Goal: Task Accomplishment & Management: Use online tool/utility

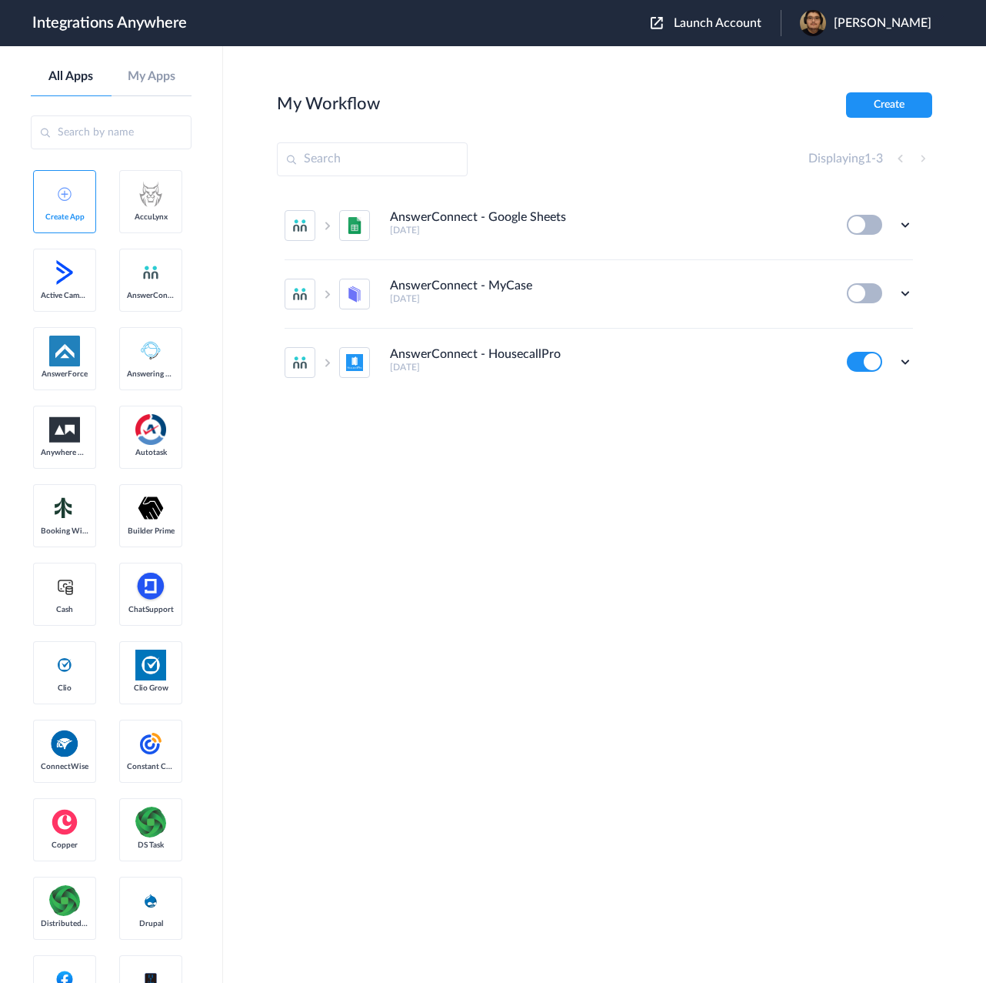
click at [762, 28] on span "Launch Account" at bounding box center [718, 23] width 88 height 12
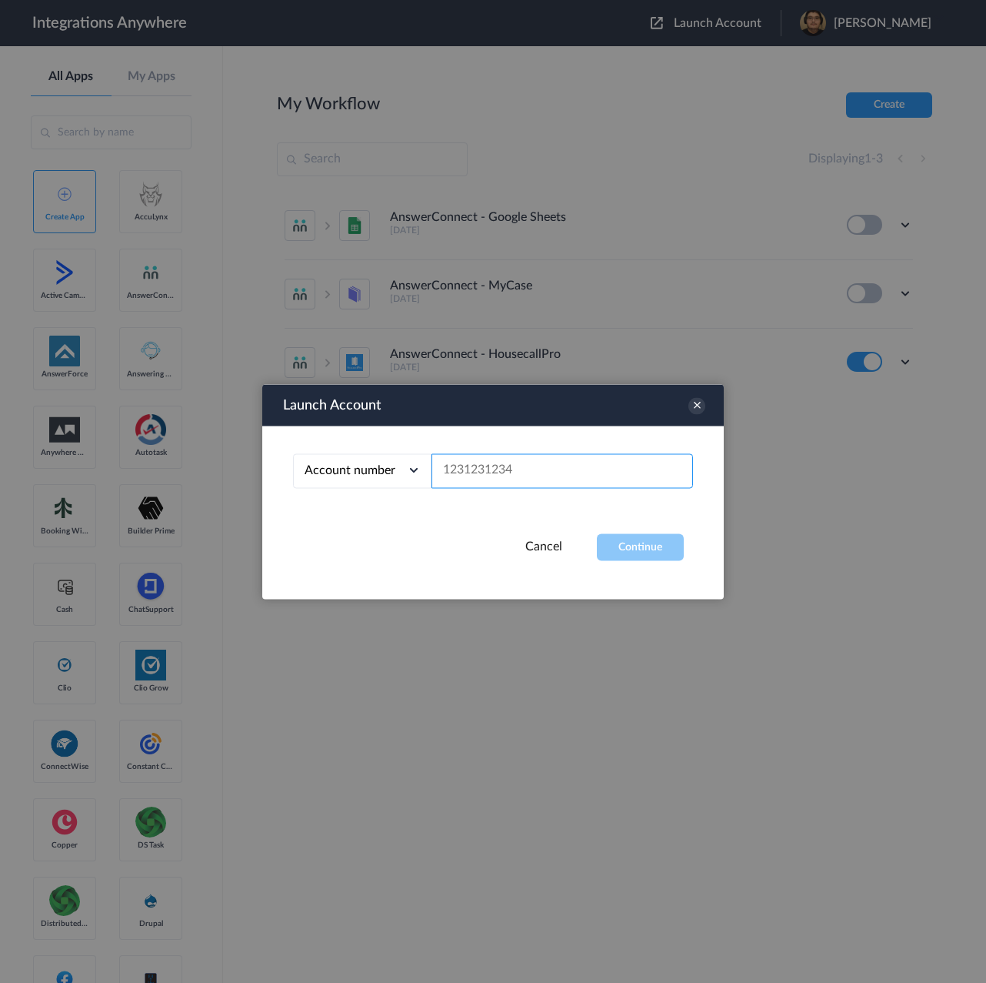
click at [520, 462] on input "text" at bounding box center [563, 470] width 262 height 35
paste input "3856220823"
type input "3856220823"
click at [629, 536] on button "Continue" at bounding box center [640, 546] width 87 height 27
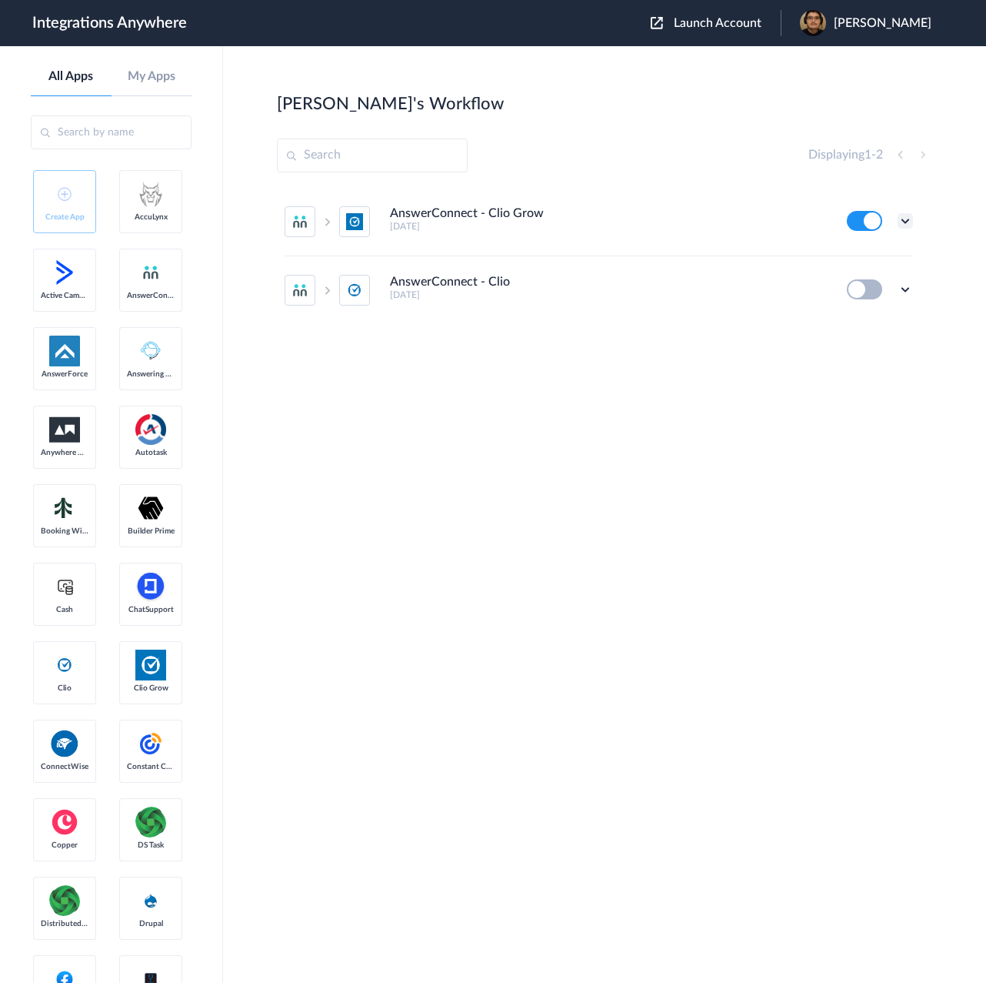
click at [906, 222] on icon at bounding box center [905, 220] width 15 height 15
click at [869, 249] on li "Edit" at bounding box center [863, 256] width 100 height 28
click at [912, 219] on icon at bounding box center [905, 220] width 15 height 15
click at [871, 281] on link "Task history" at bounding box center [862, 284] width 74 height 11
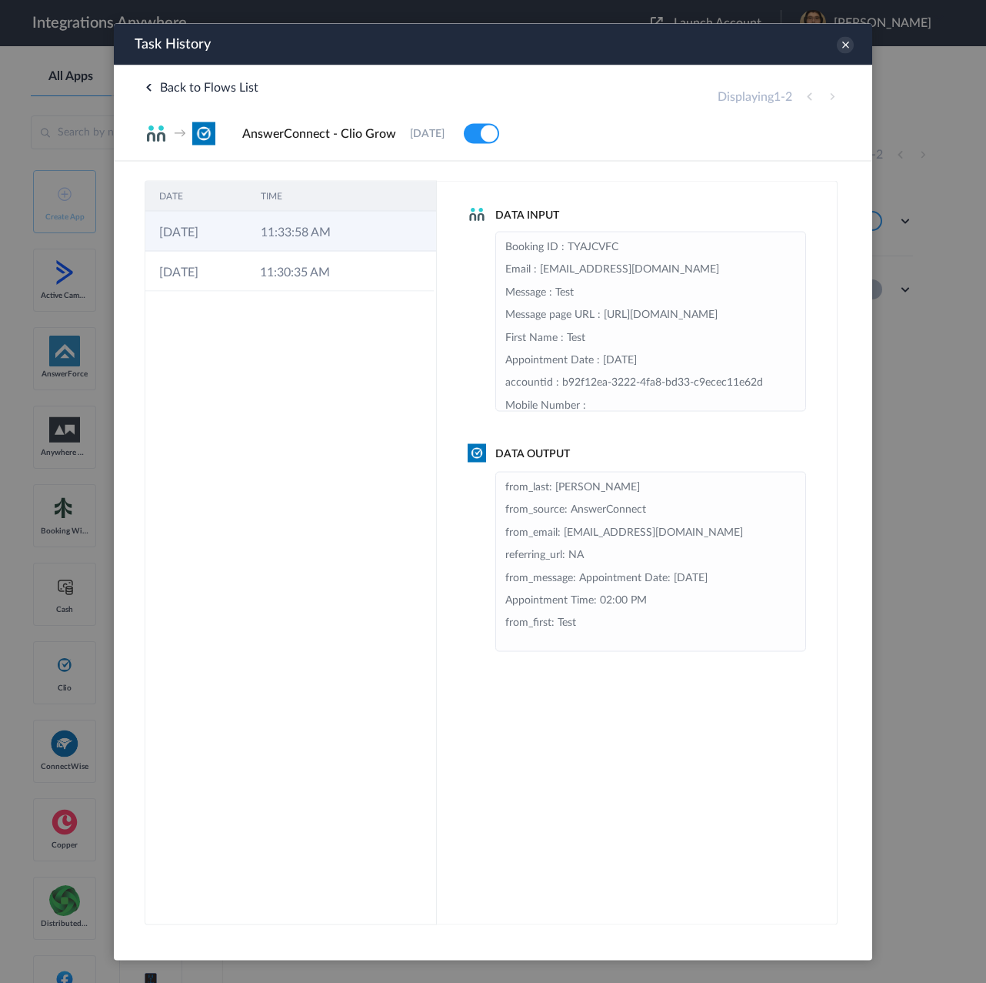
click at [312, 241] on td "11:33:58 AM" at bounding box center [298, 231] width 102 height 40
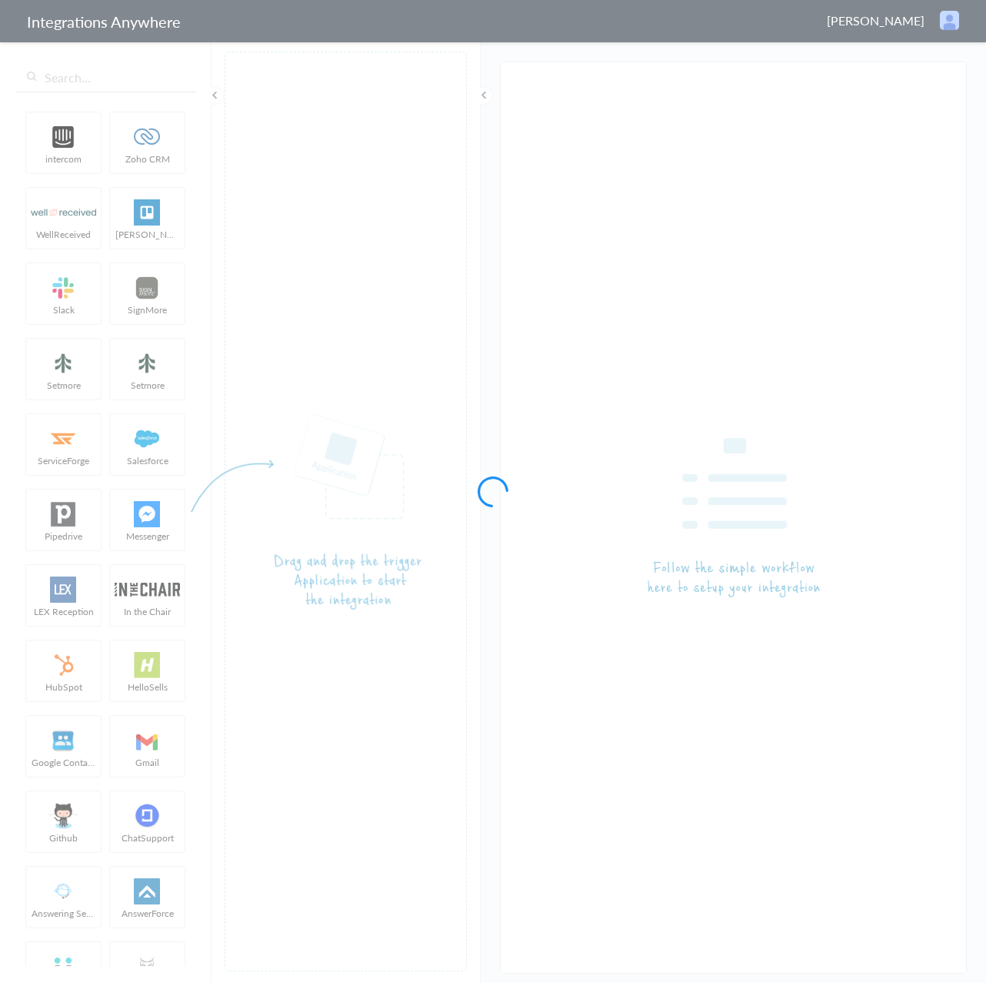
type input "AnswerConnect - Clio Grow"
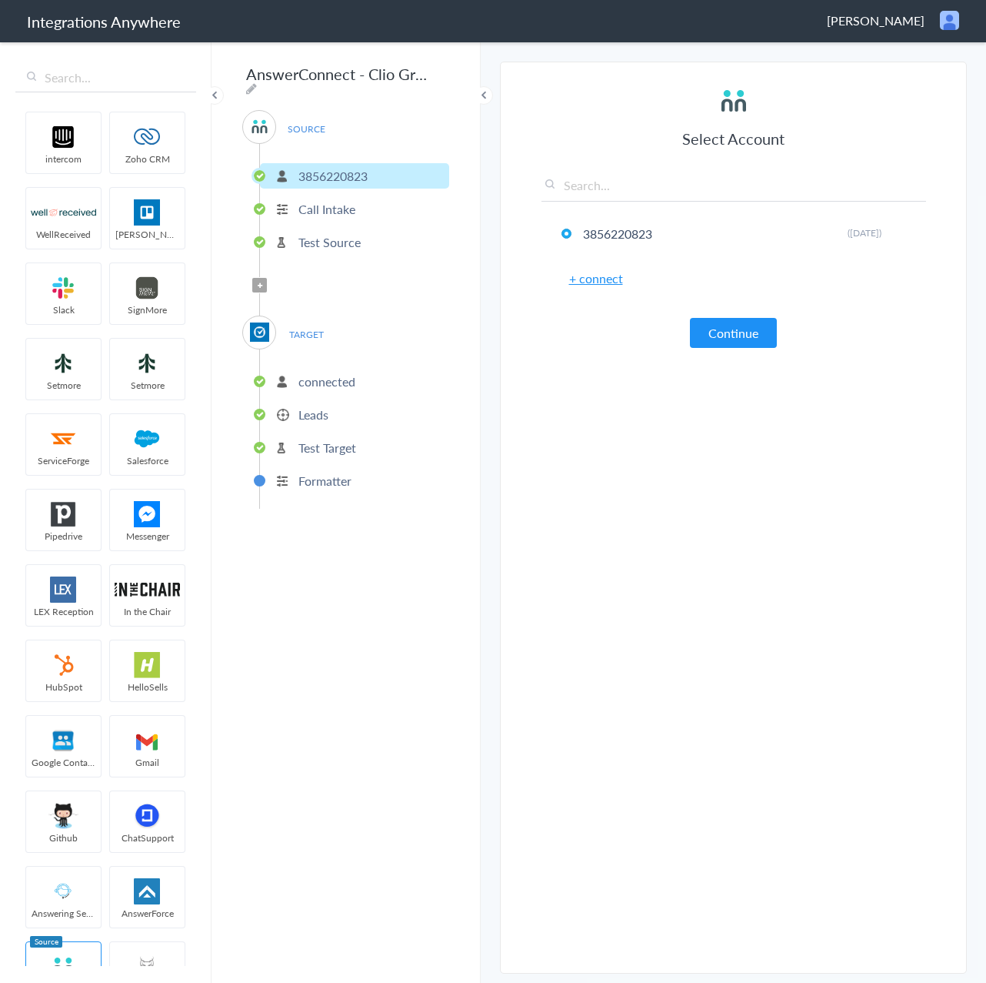
click at [259, 282] on span "Filter Applied" at bounding box center [259, 285] width 15 height 15
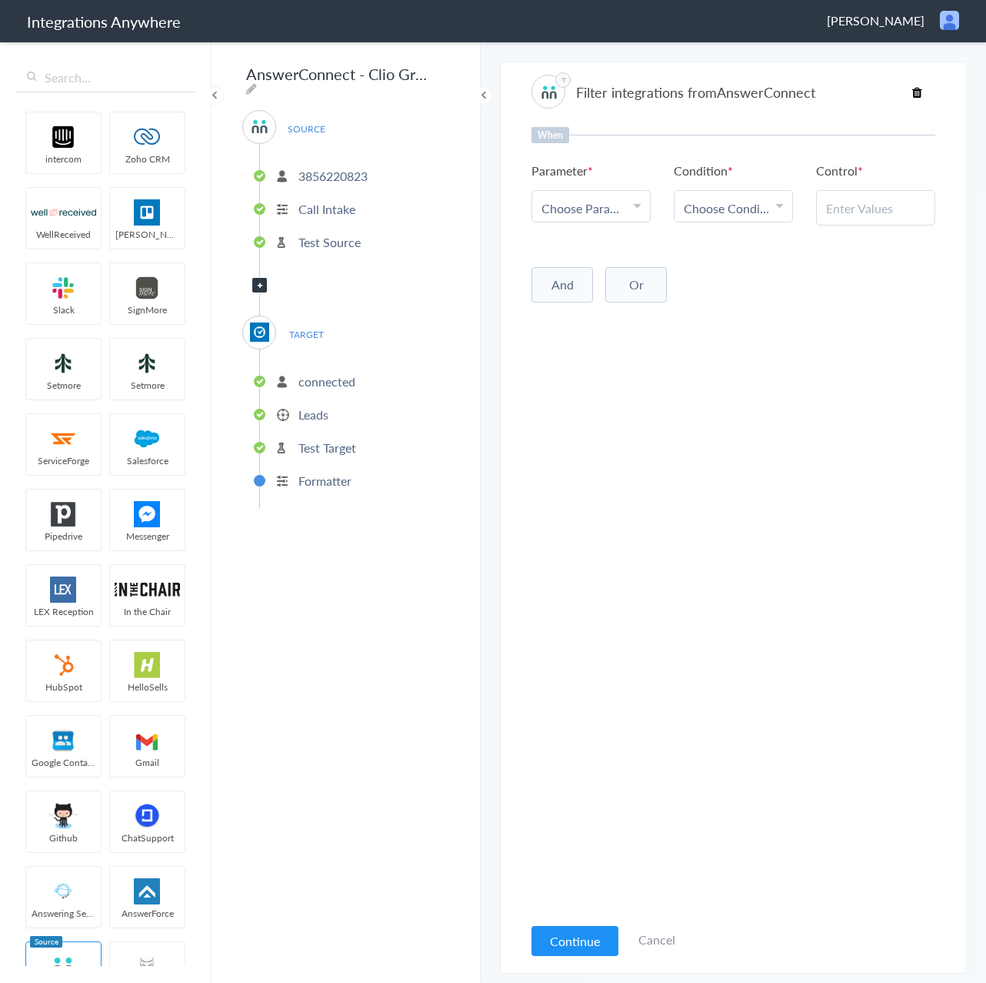
click at [607, 208] on span "Choose Parameter" at bounding box center [586, 208] width 88 height 18
click at [585, 272] on link "Call Closing Note" at bounding box center [591, 252] width 118 height 51
click at [742, 210] on span "Choose Condition" at bounding box center [728, 208] width 88 height 18
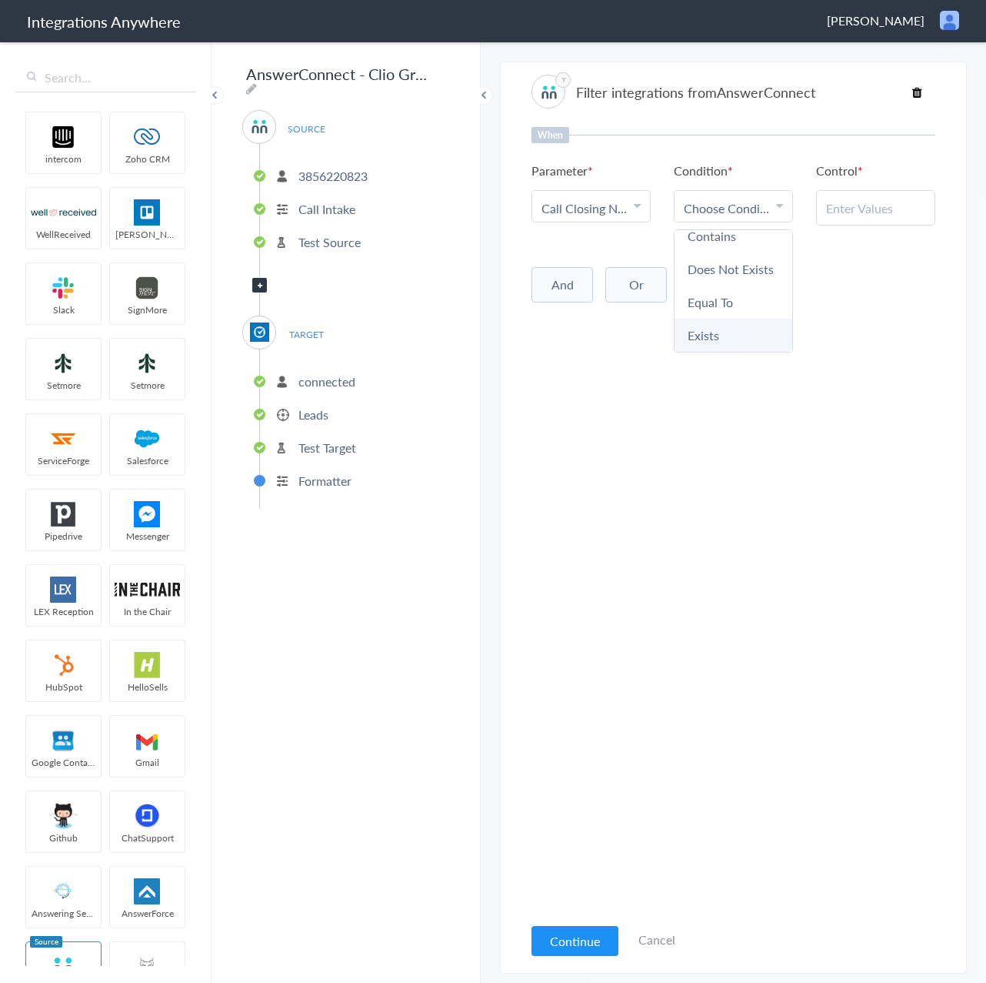
click at [712, 338] on link "Exists" at bounding box center [734, 335] width 118 height 33
click at [561, 289] on button "And" at bounding box center [563, 281] width 62 height 35
click at [760, 215] on li "Exists" at bounding box center [730, 208] width 92 height 18
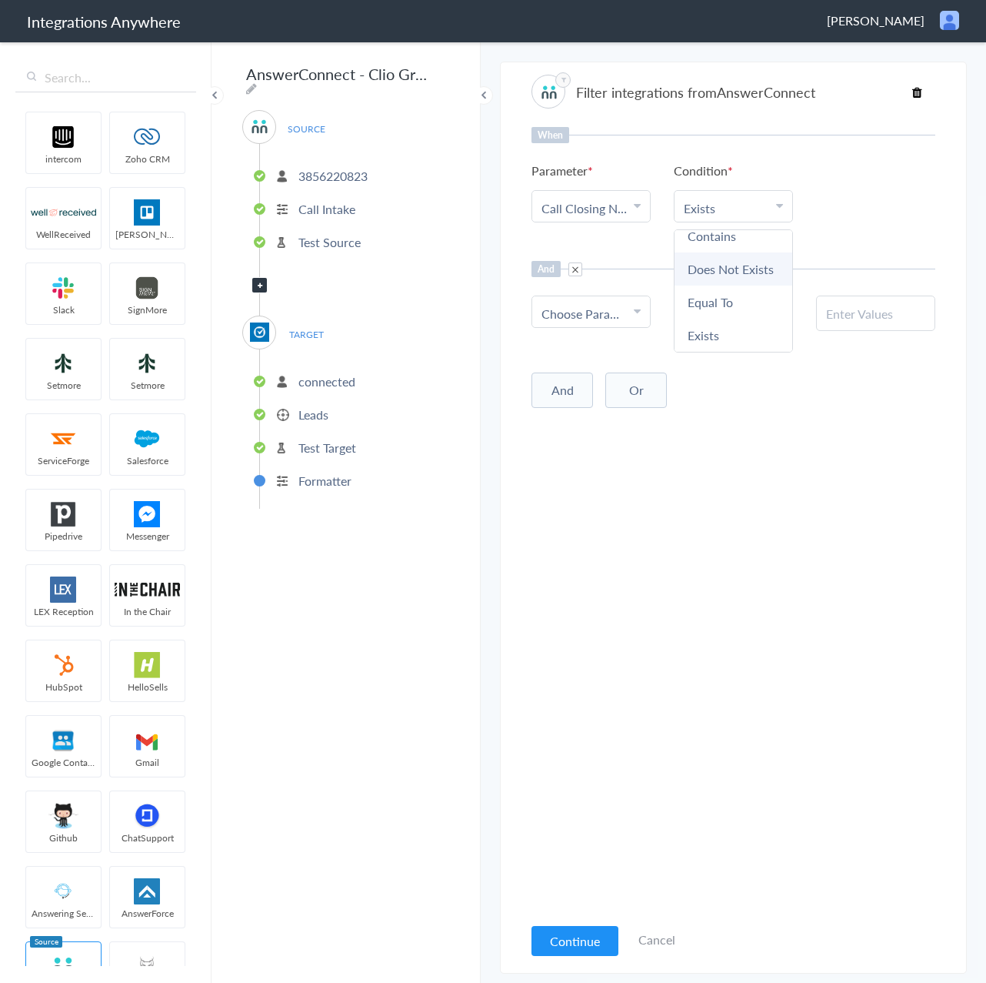
click at [729, 255] on link "Does Not Exists" at bounding box center [734, 268] width 118 height 33
click at [616, 311] on span "Choose Parameter" at bounding box center [586, 314] width 88 height 18
click at [622, 309] on span "Choose Parameter" at bounding box center [586, 314] width 88 height 18
click at [609, 323] on link "Choose Parameter" at bounding box center [591, 311] width 118 height 31
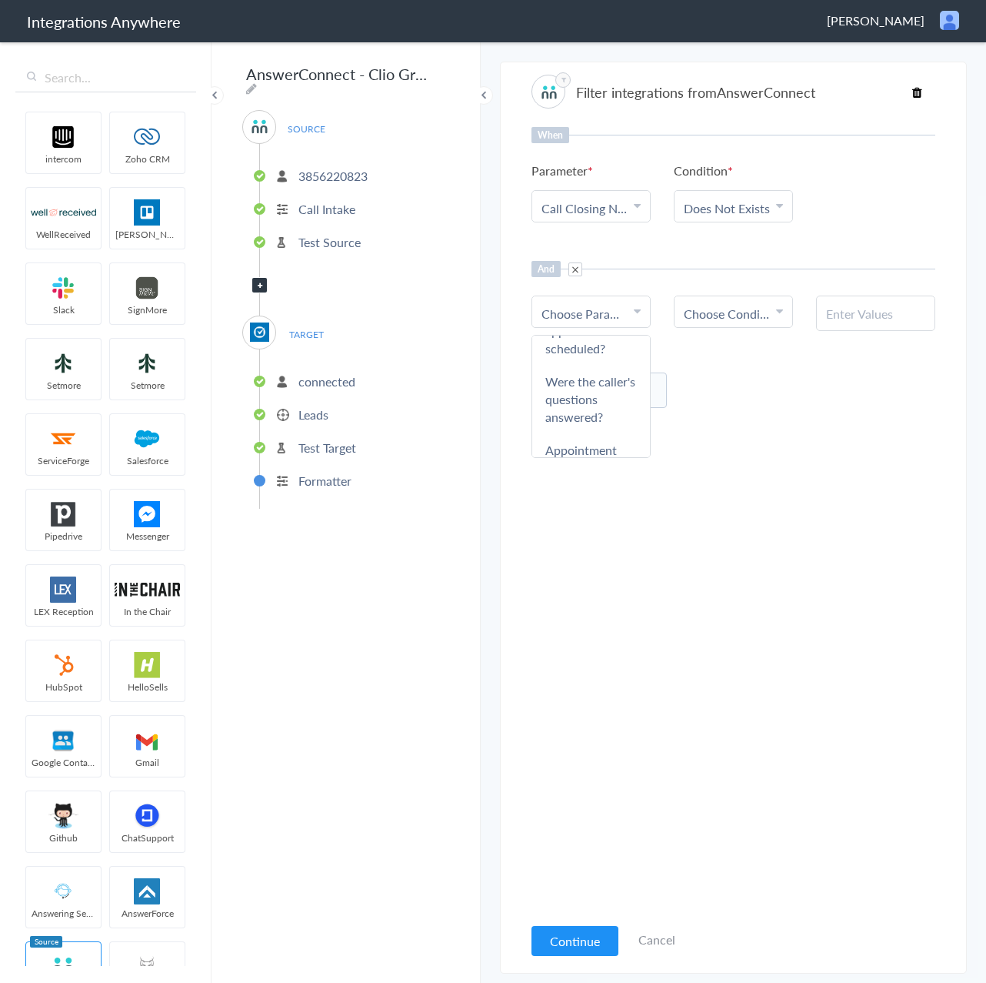
scroll to position [0, 0]
click at [607, 349] on input "text" at bounding box center [591, 355] width 118 height 33
type input "was"
click at [590, 402] on link "Was the appointment scheduled?" at bounding box center [591, 406] width 118 height 68
click at [716, 329] on div "When Parameter Choose Parameter Call Closing Note First Name Last Name Email Mo…" at bounding box center [734, 520] width 404 height 787
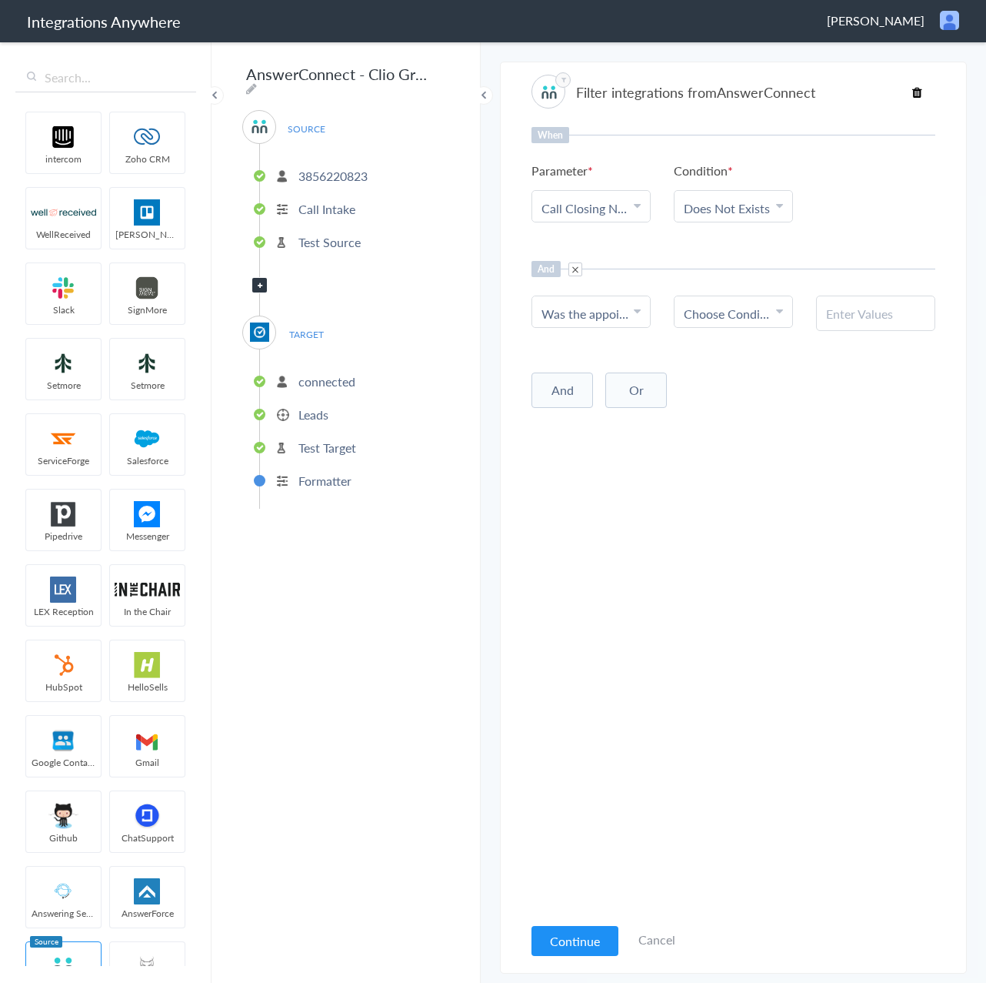
click at [728, 317] on span "Choose Condition" at bounding box center [728, 314] width 88 height 18
click at [717, 385] on link "Contains" at bounding box center [734, 388] width 118 height 33
click at [831, 322] on div at bounding box center [875, 312] width 119 height 35
click at [854, 308] on input "text" at bounding box center [875, 314] width 99 height 18
click at [875, 307] on input "text" at bounding box center [875, 314] width 99 height 18
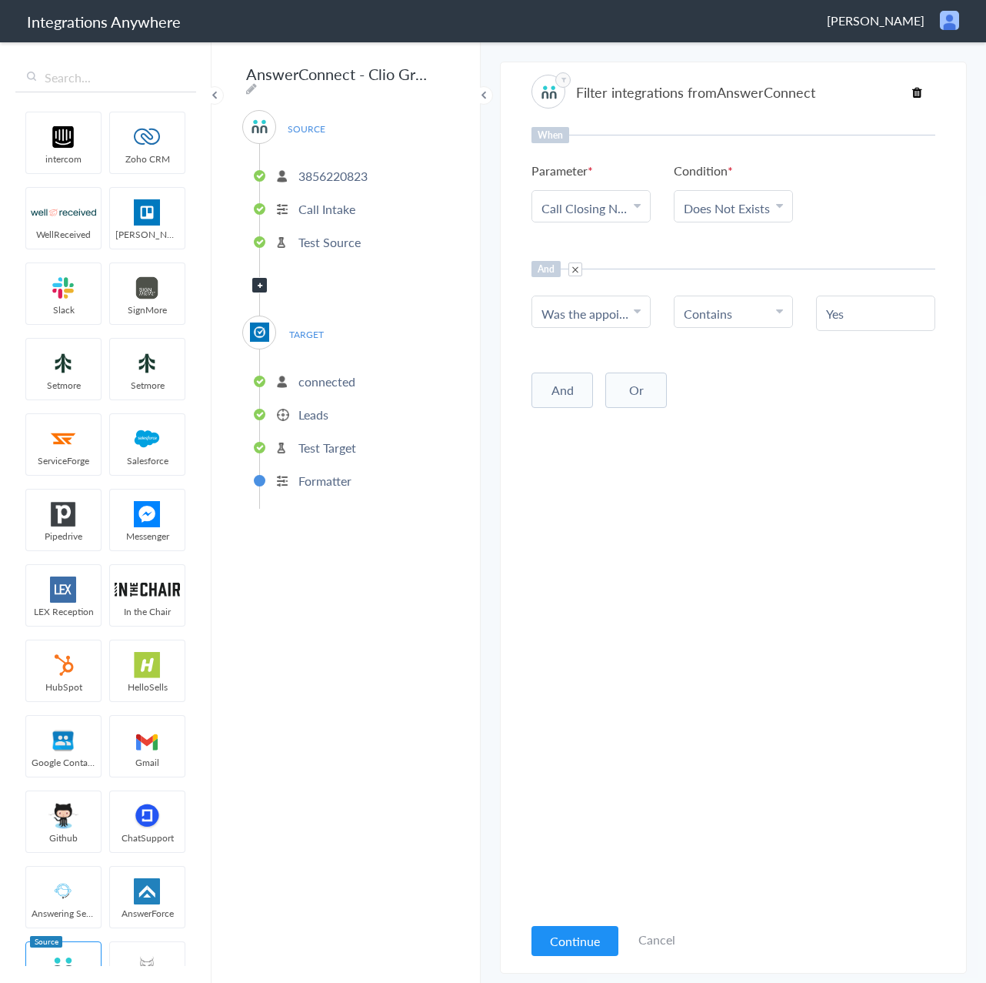
type input "Yes"
click at [810, 403] on div "When Parameter Choose Parameter Call Closing Note First Name Last Name Email Mo…" at bounding box center [734, 520] width 404 height 787
click at [574, 931] on button "Continue" at bounding box center [575, 941] width 87 height 30
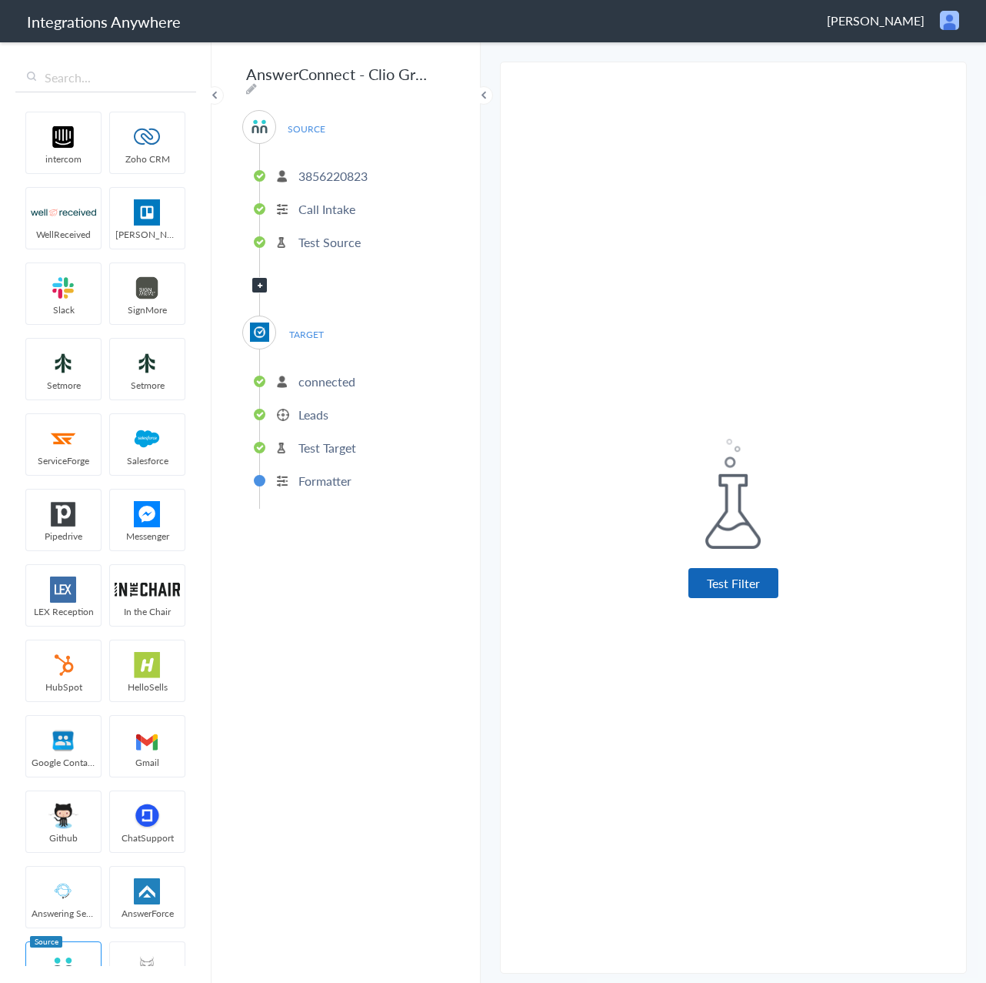
click at [757, 576] on button "Test Filter" at bounding box center [734, 583] width 90 height 30
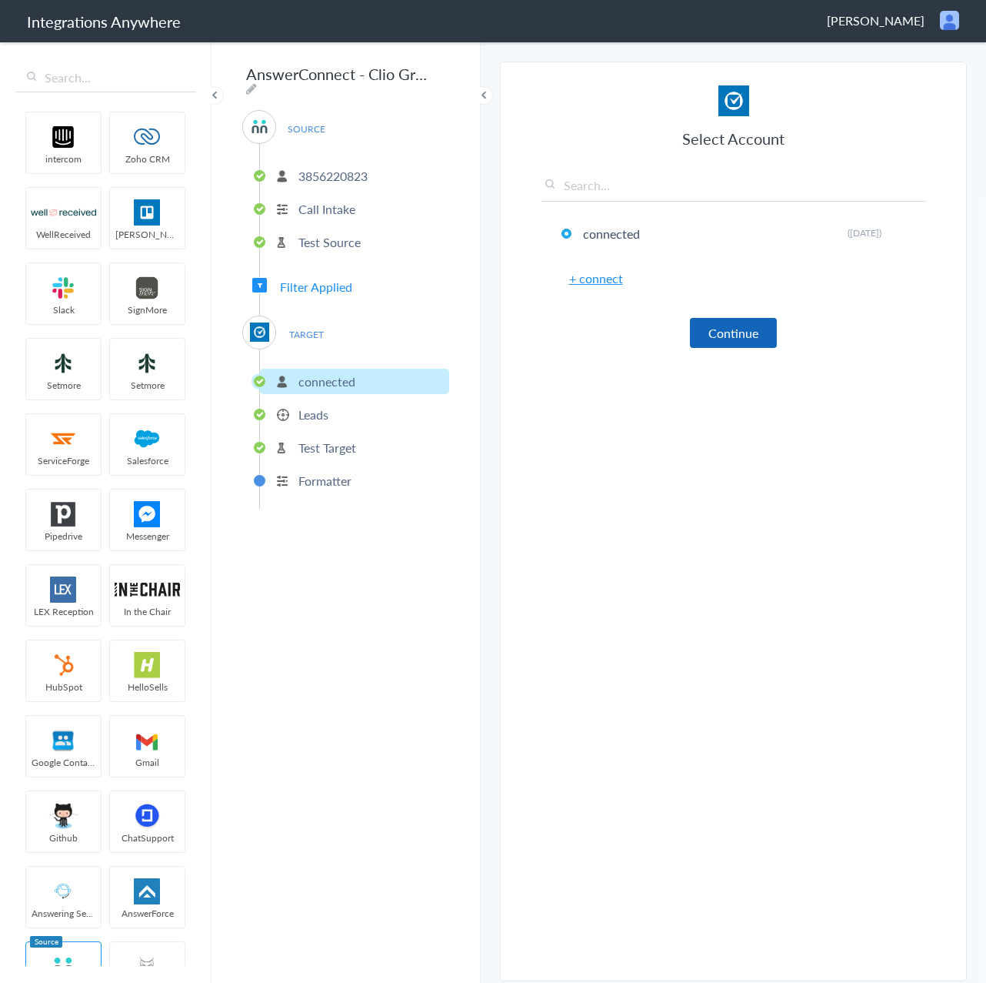
click at [758, 331] on button "Continue" at bounding box center [733, 333] width 87 height 30
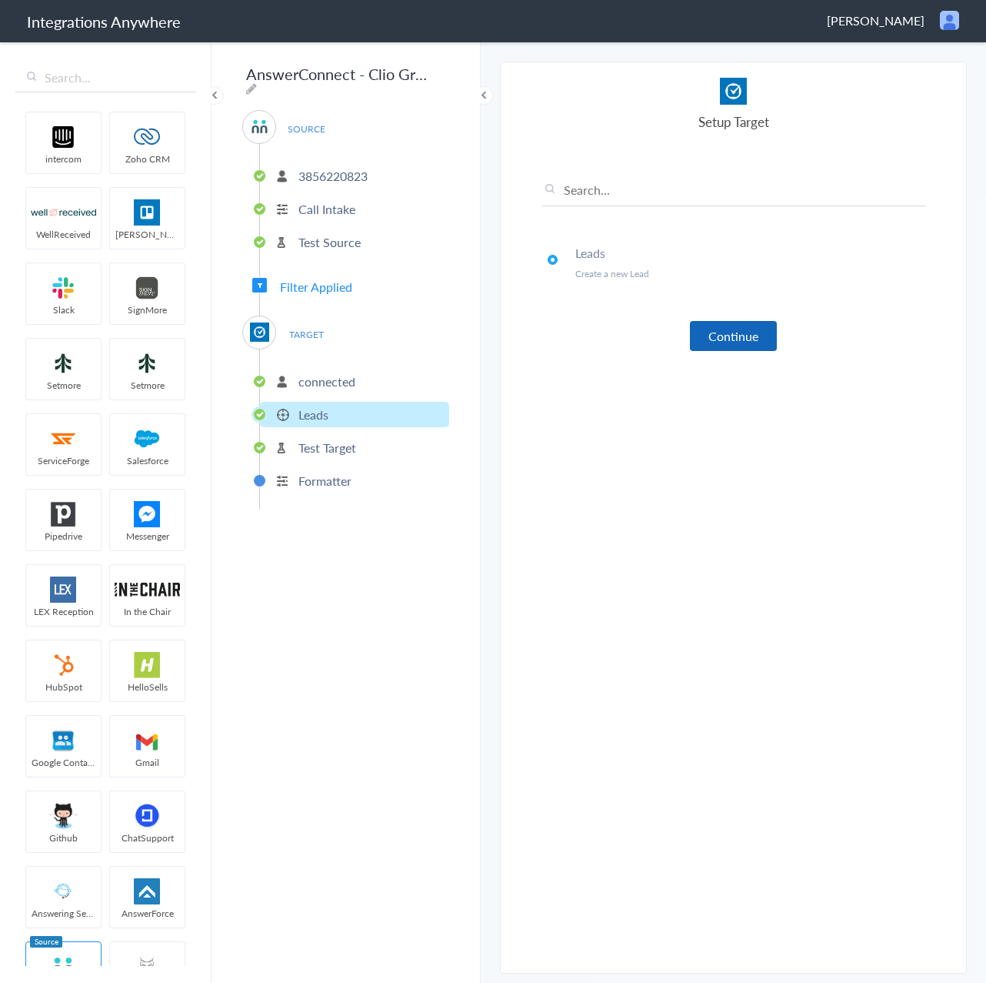
click at [754, 336] on button "Continue" at bounding box center [733, 336] width 87 height 30
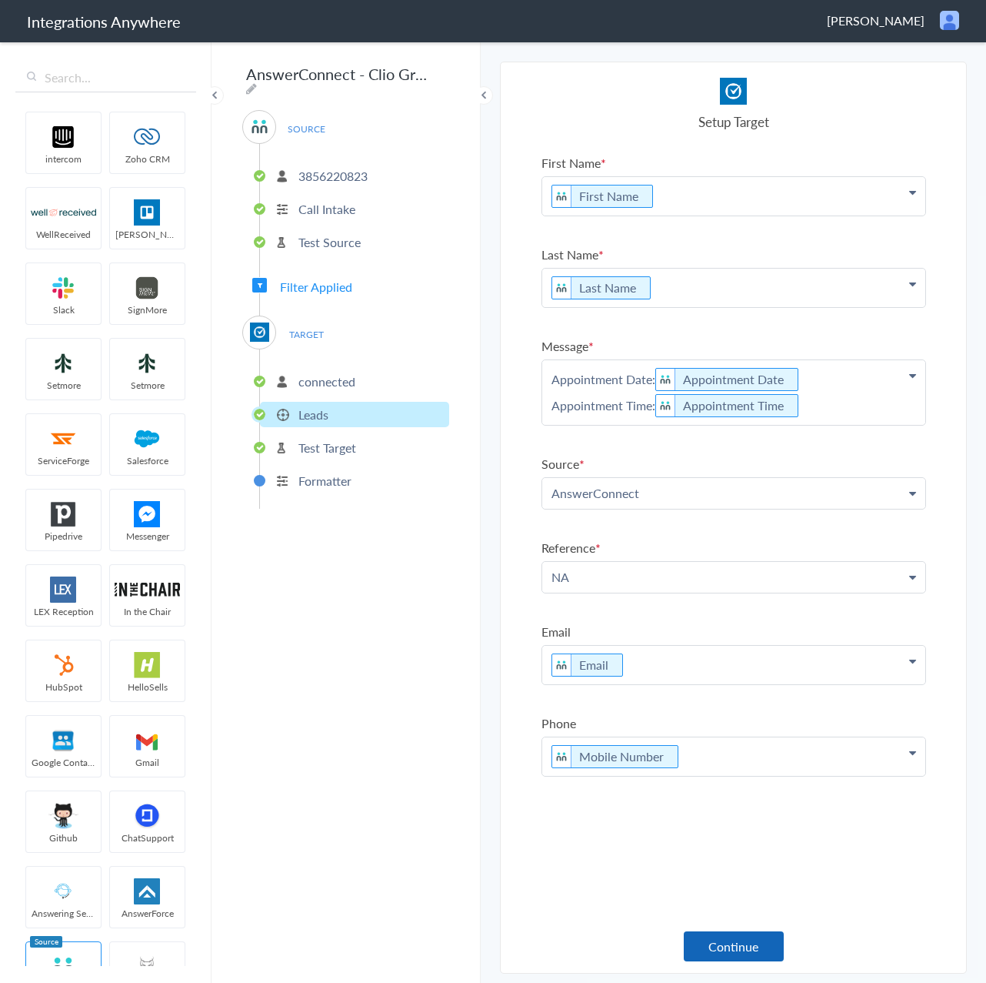
click at [736, 932] on button "Continue" at bounding box center [734, 946] width 100 height 30
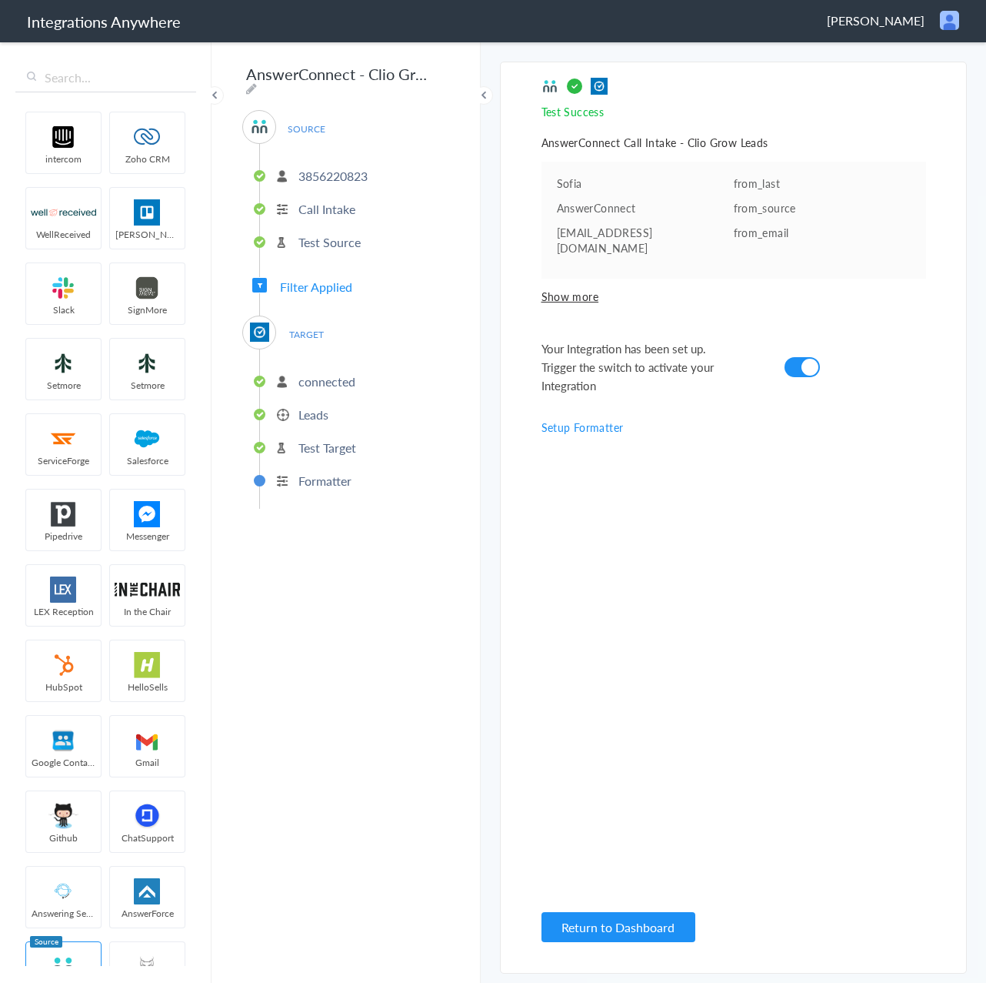
click at [665, 909] on div "Return to Dashboard" at bounding box center [734, 925] width 385 height 33
click at [660, 923] on button "Return to Dashboard" at bounding box center [619, 927] width 154 height 30
